Goal: Information Seeking & Learning: Check status

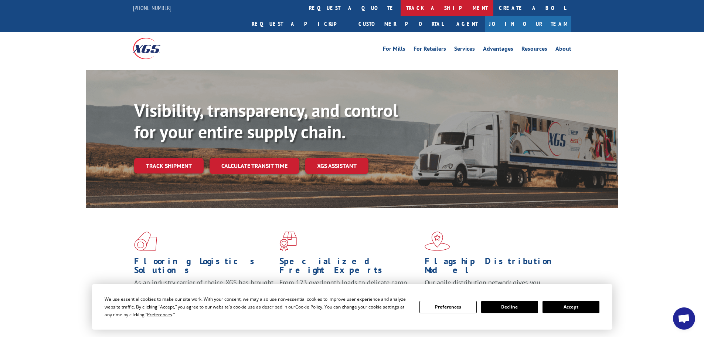
click at [401, 6] on link "track a shipment" at bounding box center [447, 8] width 93 height 16
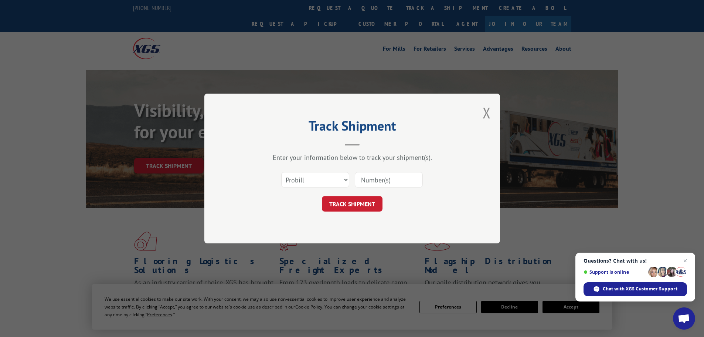
paste input "17520618"
type input "17520618"
click at [369, 197] on button "TRACK SHIPMENT" at bounding box center [352, 204] width 61 height 16
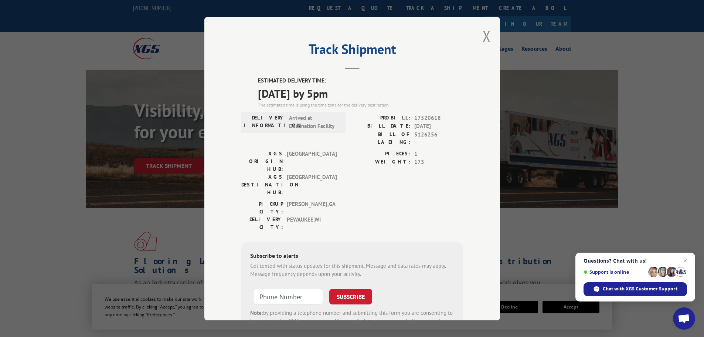
click at [479, 35] on div "Track Shipment ESTIMATED DELIVERY TIME: [DATE] by 5pm The estimated time is usi…" at bounding box center [352, 168] width 296 height 303
drag, startPoint x: 487, startPoint y: 35, endPoint x: 425, endPoint y: 26, distance: 62.8
click at [486, 35] on button "Close modal" at bounding box center [487, 36] width 8 height 20
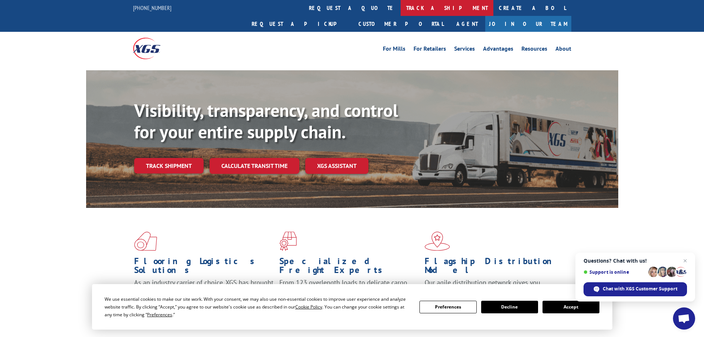
click at [401, 10] on link "track a shipment" at bounding box center [447, 8] width 93 height 16
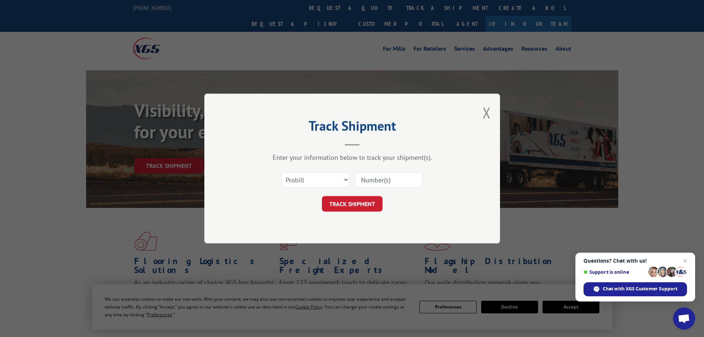
paste input "17520670"
type input "17520670"
click at [365, 207] on button "TRACK SHIPMENT" at bounding box center [352, 204] width 61 height 16
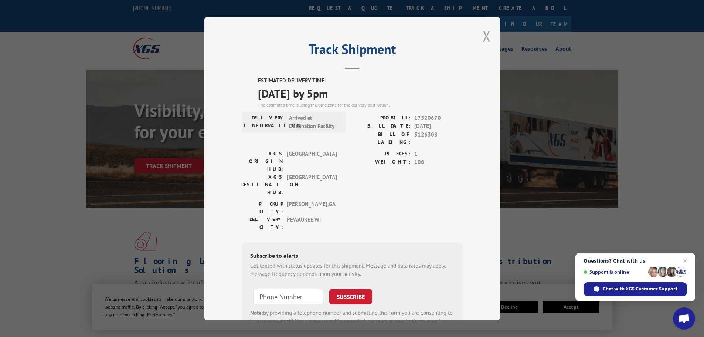
click at [483, 35] on button "Close modal" at bounding box center [487, 36] width 8 height 20
